Goal: Transaction & Acquisition: Purchase product/service

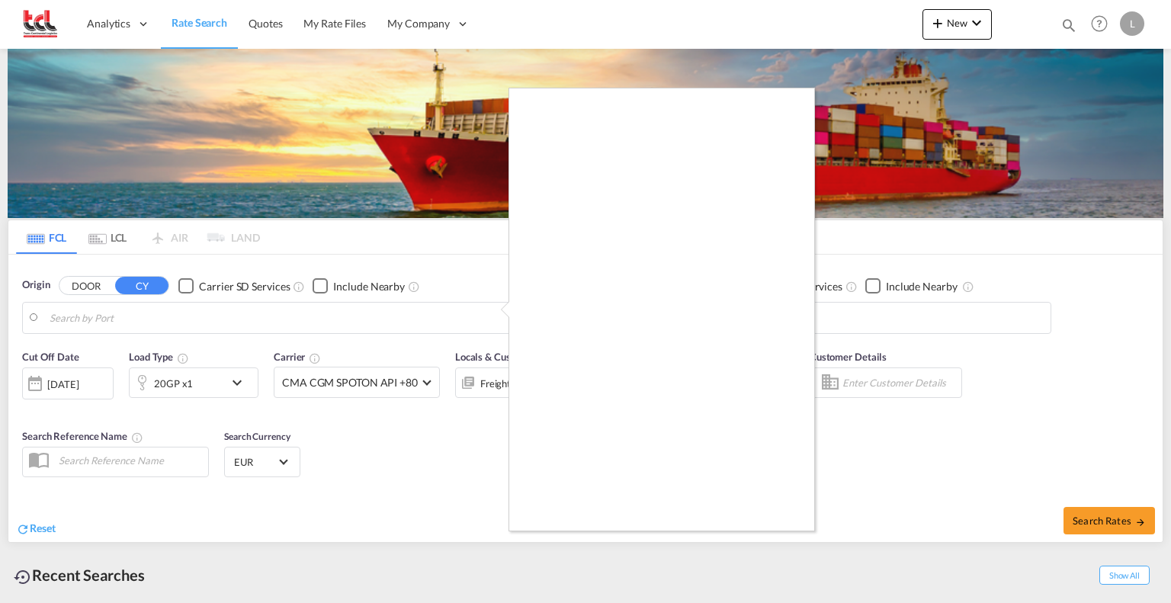
type input "[GEOGRAPHIC_DATA], BEANR"
click at [926, 127] on div at bounding box center [585, 301] width 1171 height 603
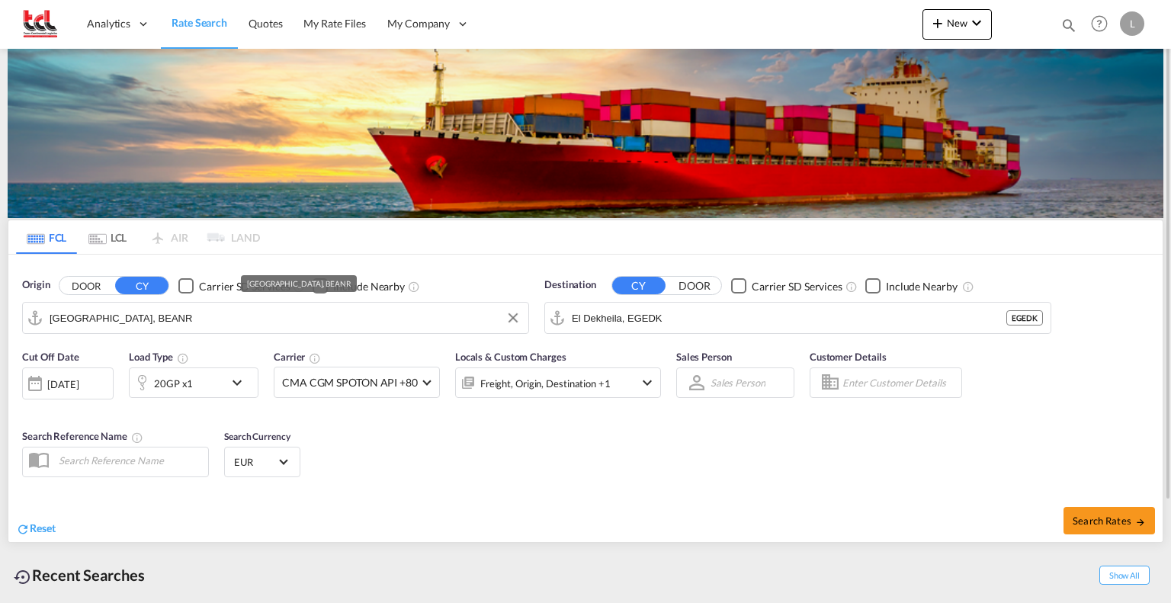
click at [155, 317] on input "[GEOGRAPHIC_DATA], BEANR" at bounding box center [285, 318] width 471 height 23
click at [656, 319] on input "El Dekheila, EGEDK" at bounding box center [807, 318] width 471 height 23
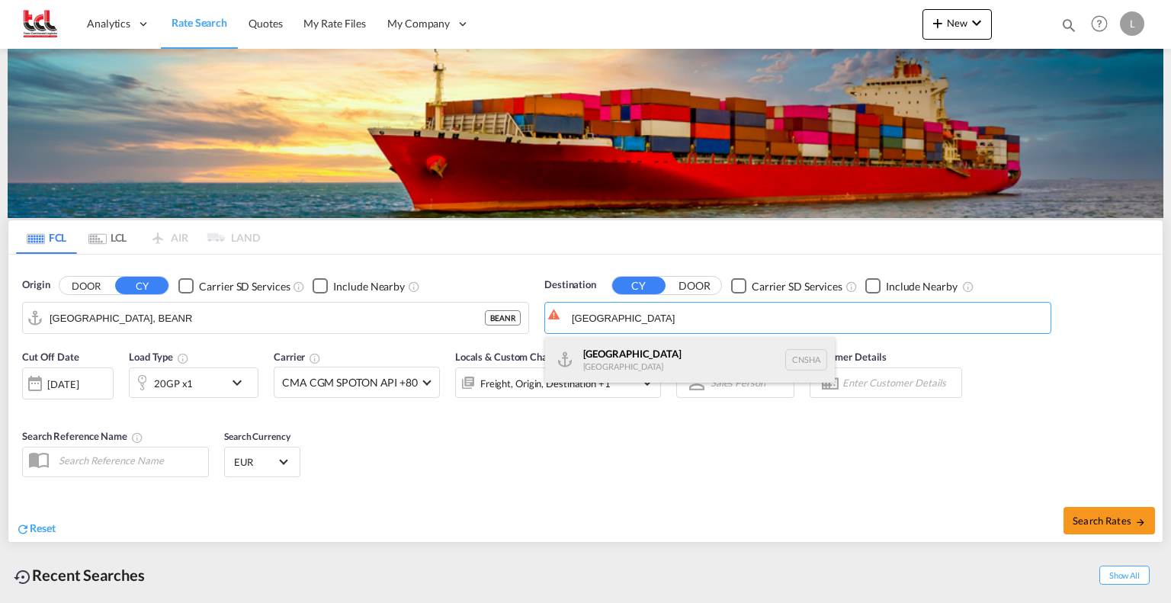
click at [609, 357] on div "Shanghai [GEOGRAPHIC_DATA] [GEOGRAPHIC_DATA]" at bounding box center [690, 360] width 290 height 46
type input "[GEOGRAPHIC_DATA], [GEOGRAPHIC_DATA]"
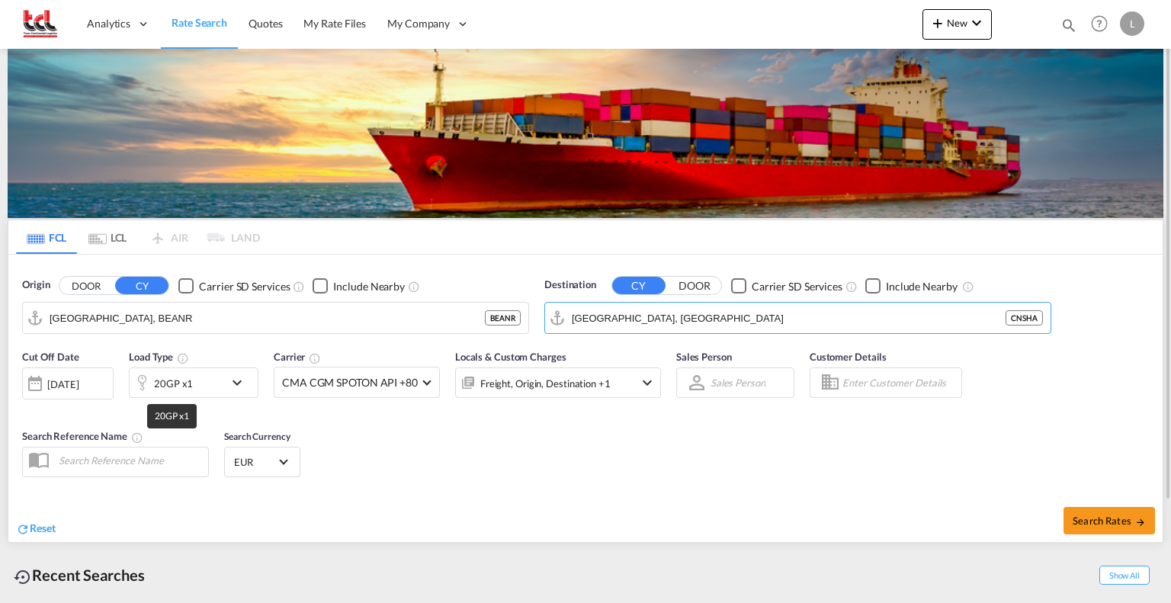
click at [169, 384] on div "20GP x1" at bounding box center [173, 383] width 39 height 21
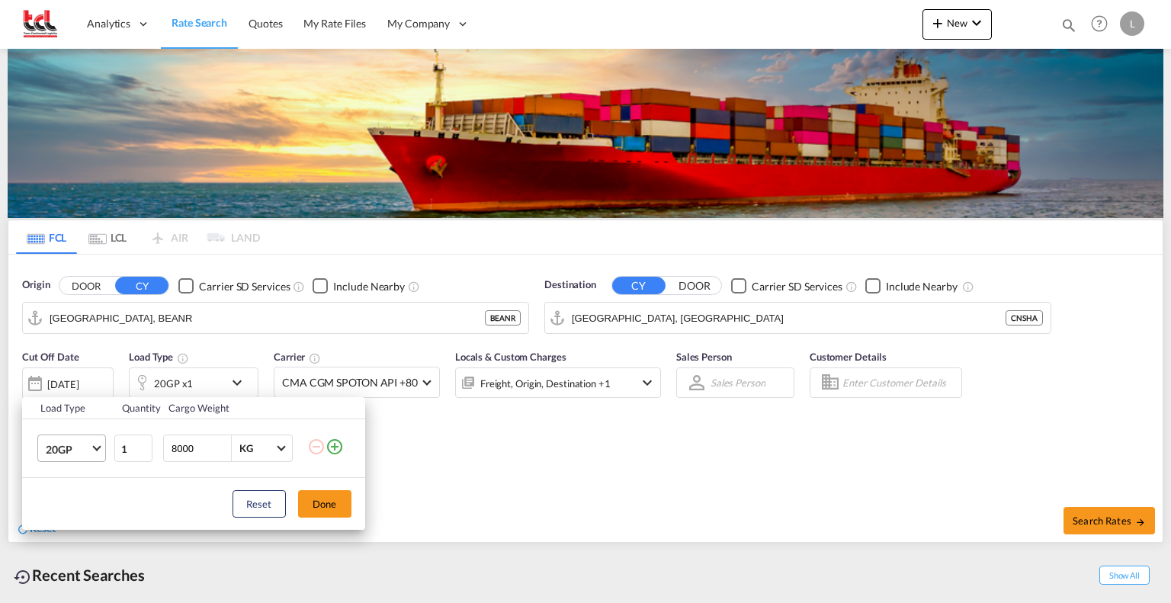
click at [95, 446] on span "Choose: \a20GP" at bounding box center [96, 447] width 8 height 8
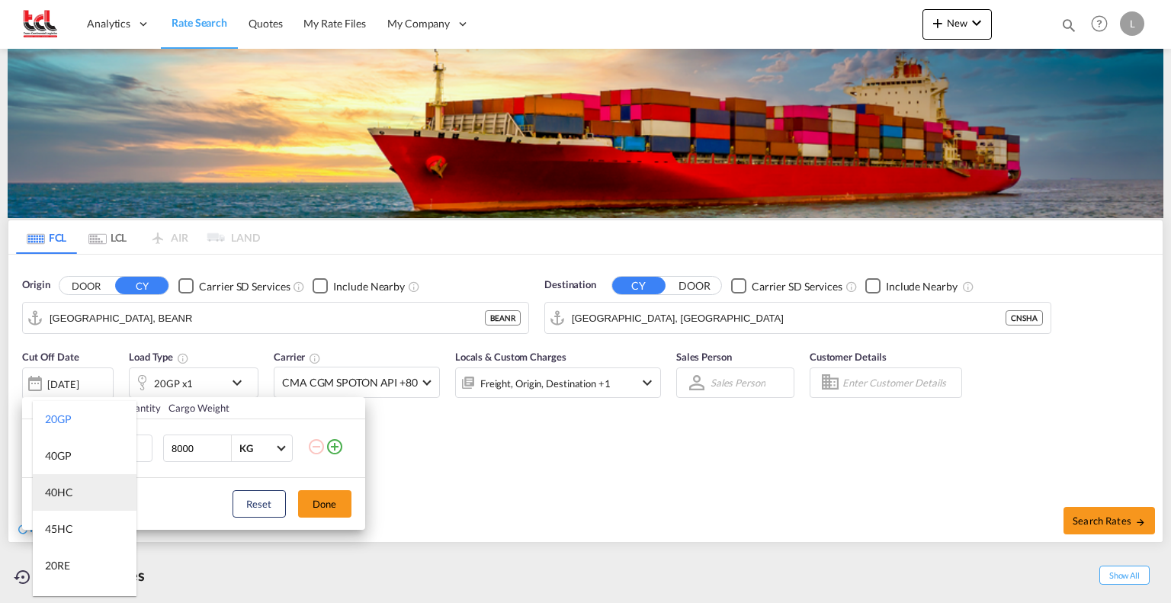
click at [50, 490] on div "40HC" at bounding box center [59, 492] width 28 height 15
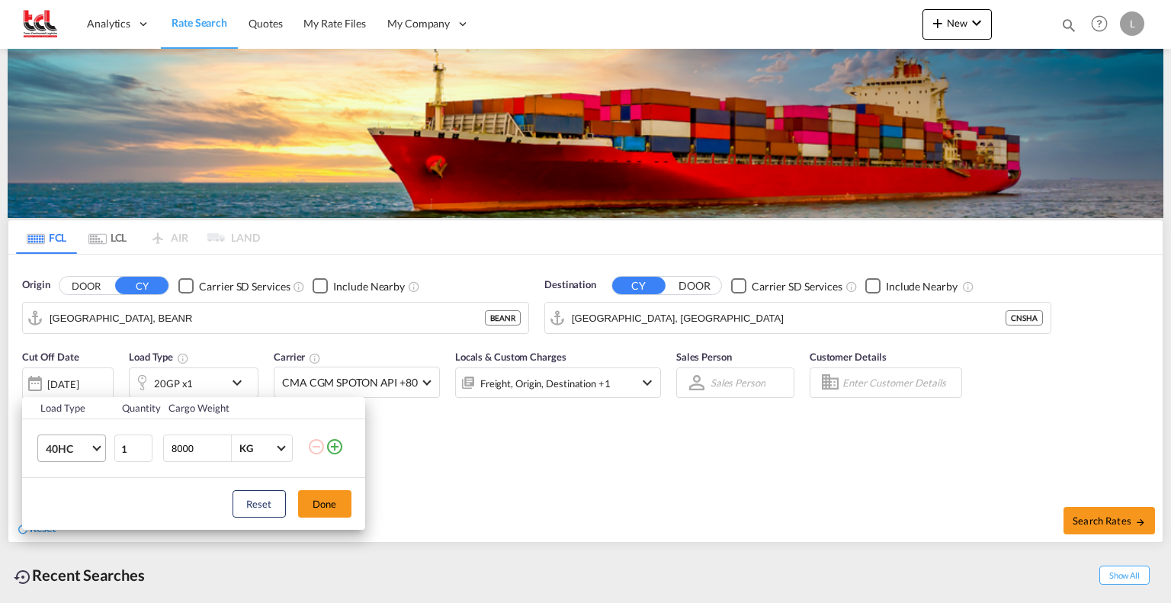
drag, startPoint x: 198, startPoint y: 448, endPoint x: 105, endPoint y: 450, distance: 93.0
click at [105, 450] on tr "40HC 1 8000 KG KG" at bounding box center [193, 448] width 343 height 59
type input "16000"
click at [320, 502] on button "Done" at bounding box center [324, 503] width 53 height 27
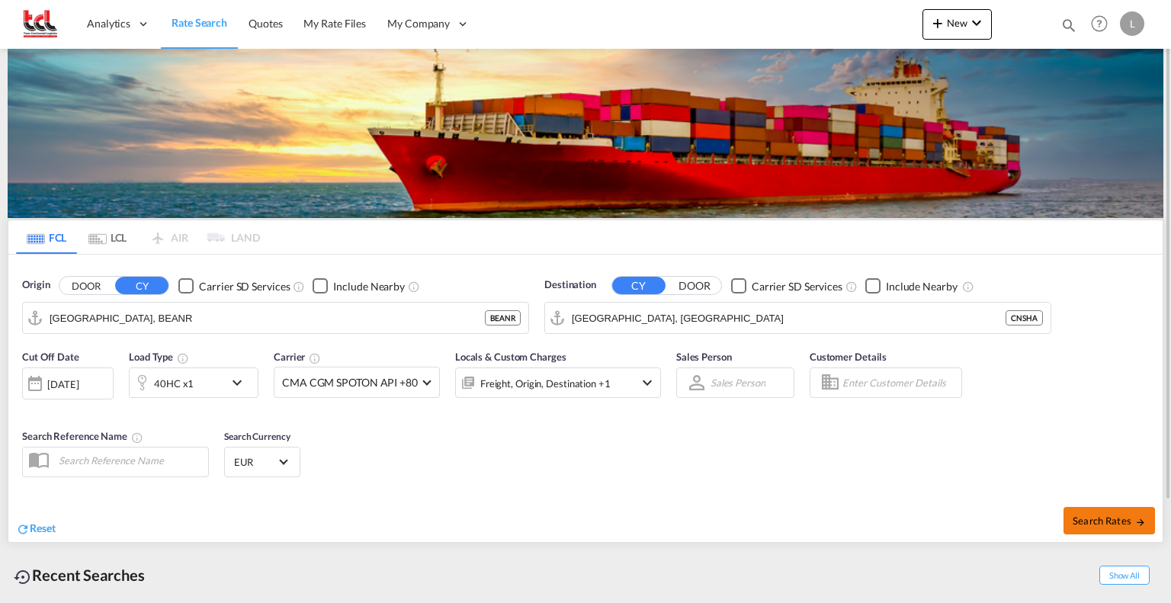
click at [1094, 516] on span "Search Rates" at bounding box center [1109, 521] width 73 height 12
type input "BEANR to CNSHA / [DATE]"
